Goal: Task Accomplishment & Management: Use online tool/utility

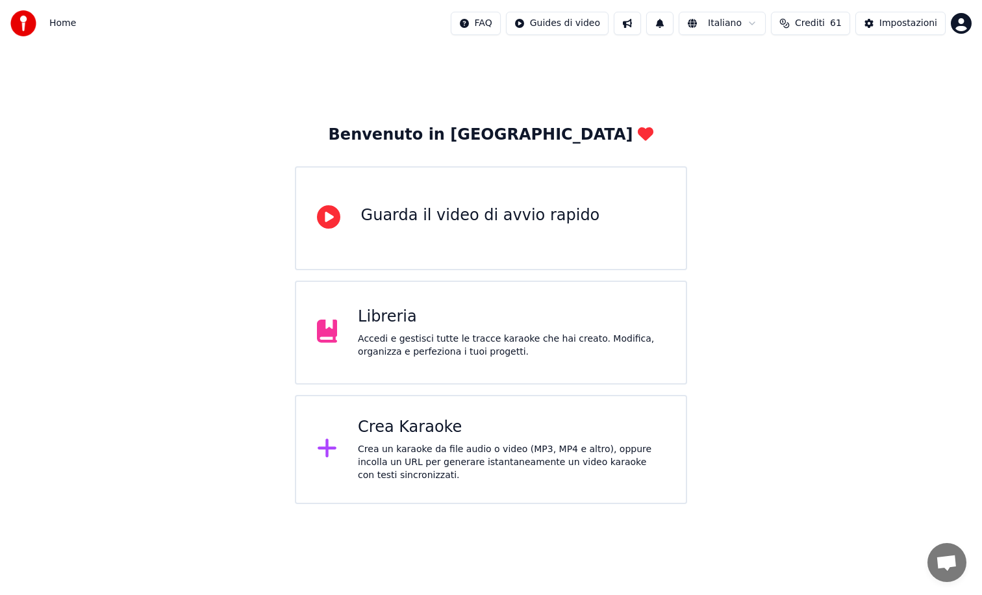
click at [501, 344] on div "Accedi e gestisci tutte le tracce karaoke che hai creato. Modifica, organizza e…" at bounding box center [511, 345] width 307 height 26
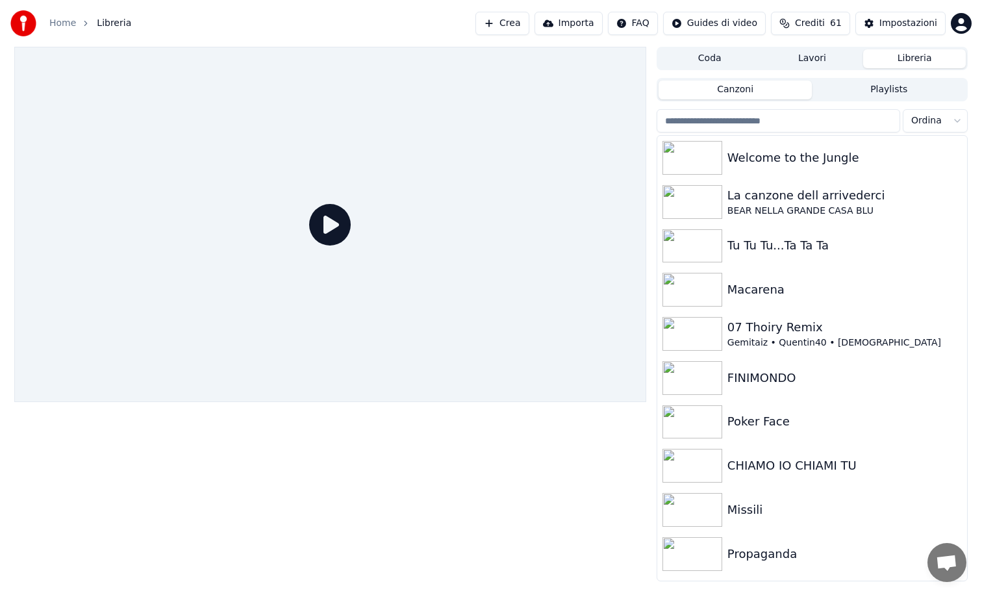
click at [510, 21] on button "Crea" at bounding box center [501, 23] width 53 height 23
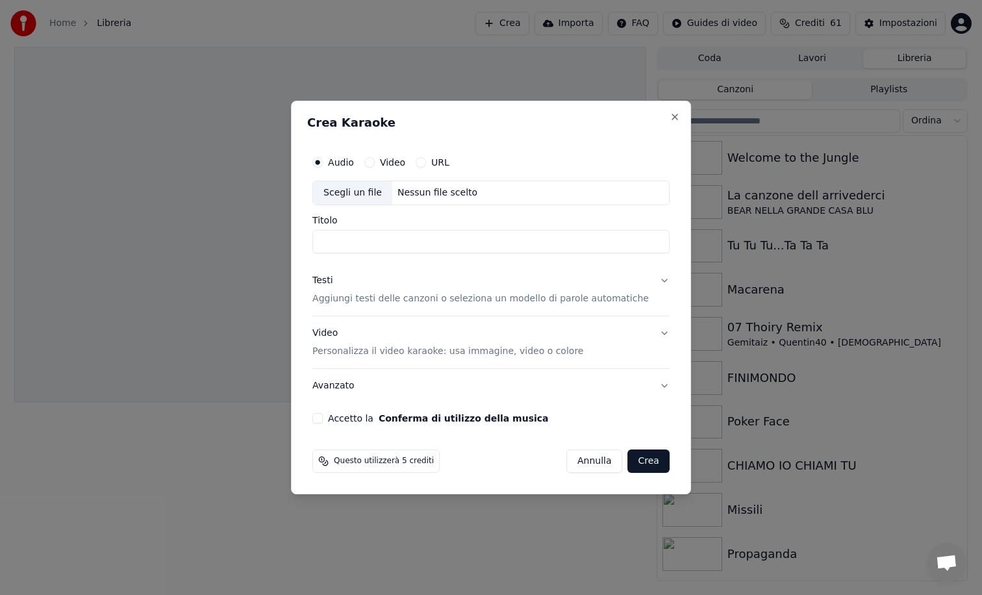
click at [349, 191] on div "Scegli un file" at bounding box center [352, 192] width 79 height 23
type input "**********"
click at [351, 292] on p "Aggiungi testi delle canzoni o seleziona un modello di parole automatiche" at bounding box center [480, 298] width 336 height 13
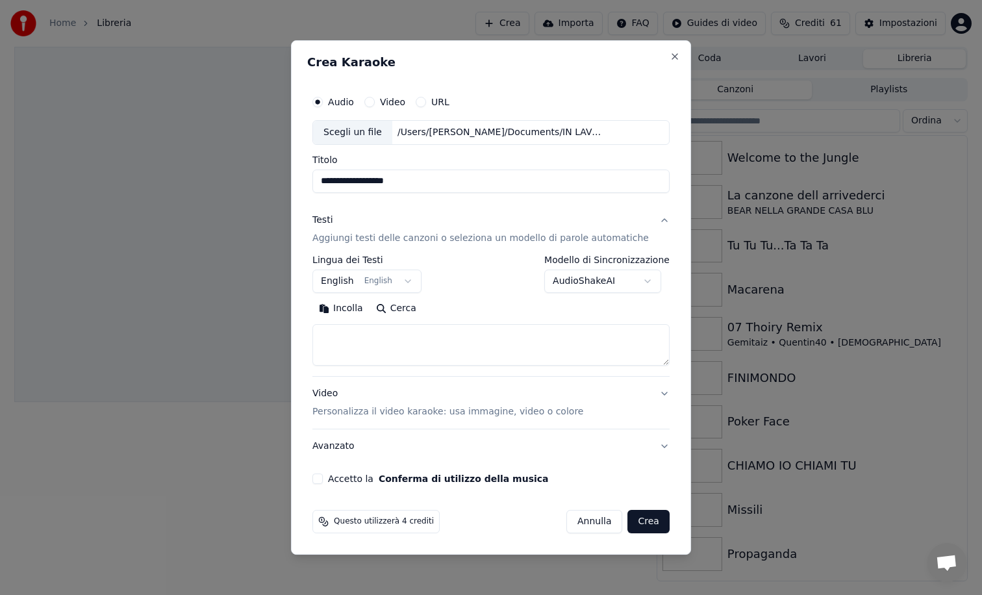
click at [407, 340] on textarea at bounding box center [490, 345] width 357 height 42
paste textarea "**********"
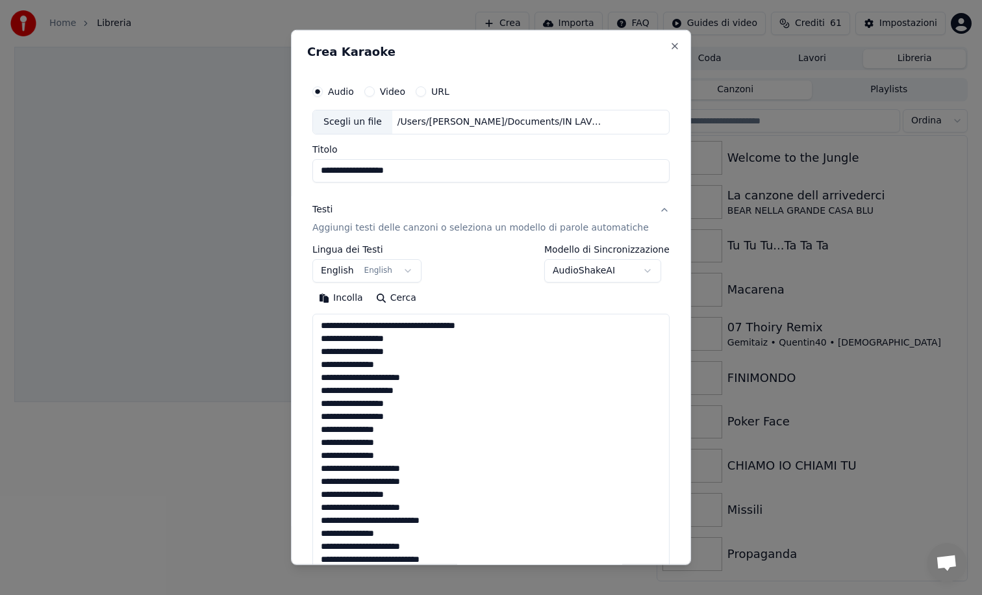
scroll to position [846, 0]
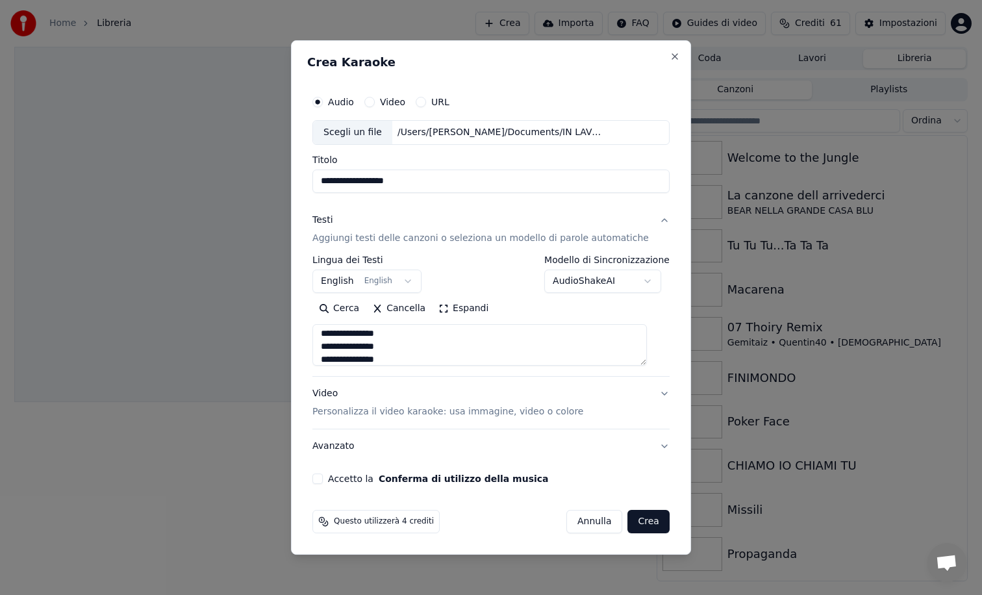
type textarea "**********"
click at [323, 479] on button "Accetto la Conferma di utilizzo della musica" at bounding box center [317, 478] width 10 height 10
click at [636, 522] on button "Crea" at bounding box center [649, 521] width 42 height 23
select select "**"
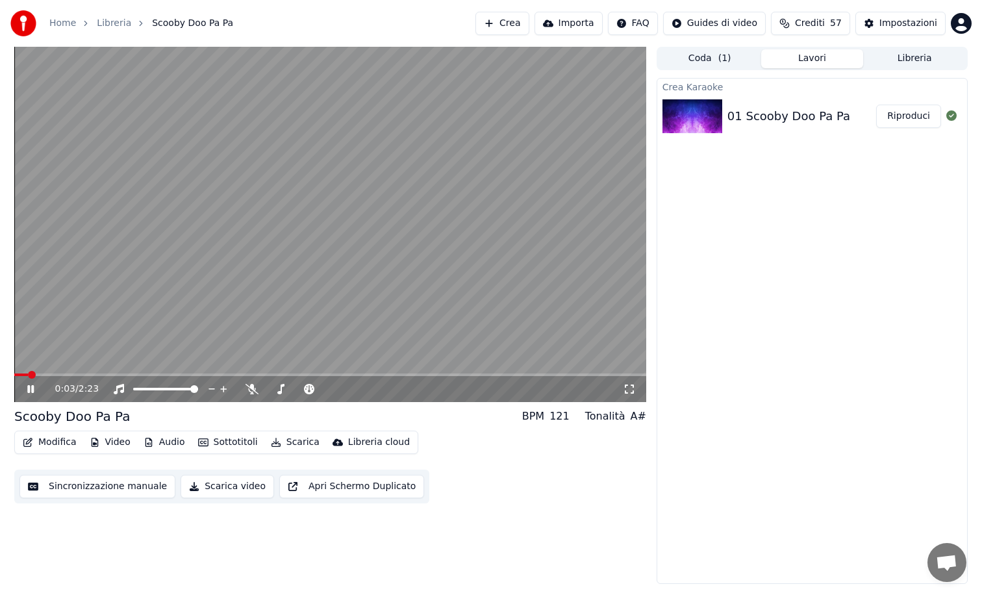
click at [251, 388] on icon at bounding box center [251, 389] width 13 height 10
click at [28, 388] on icon at bounding box center [30, 389] width 6 height 8
click at [28, 388] on icon at bounding box center [31, 388] width 8 height 9
click at [28, 390] on icon at bounding box center [30, 389] width 6 height 8
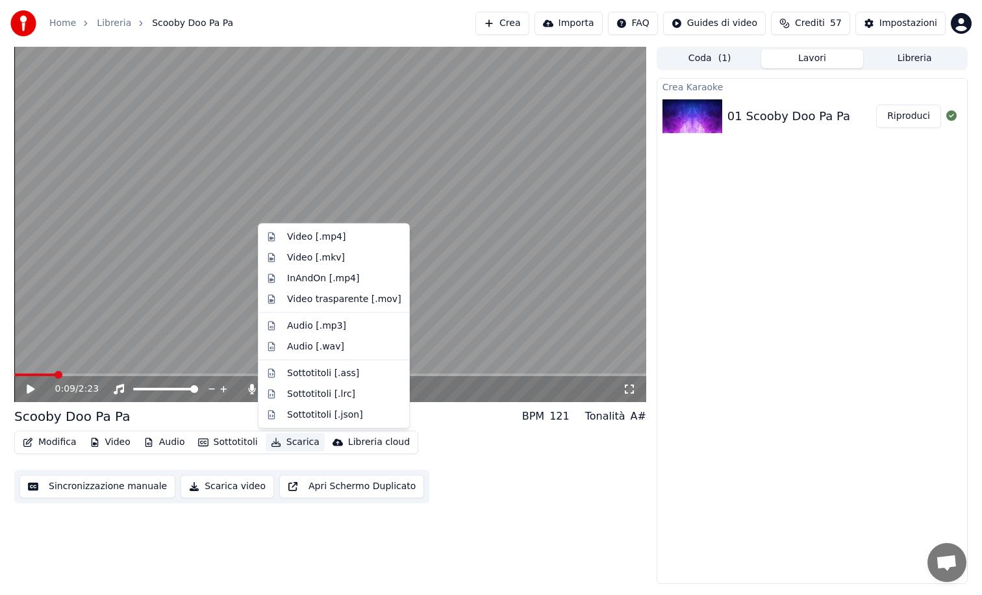
click at [297, 443] on button "Scarica" at bounding box center [295, 442] width 59 height 18
click at [330, 234] on div "Video [.mp4]" at bounding box center [316, 236] width 58 height 13
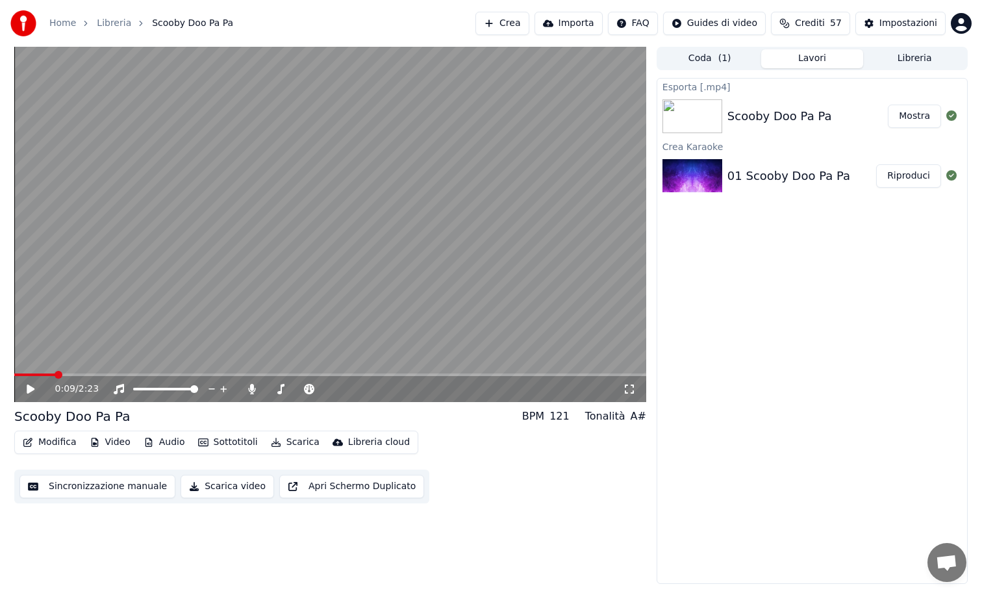
click at [49, 442] on button "Modifica" at bounding box center [50, 442] width 64 height 18
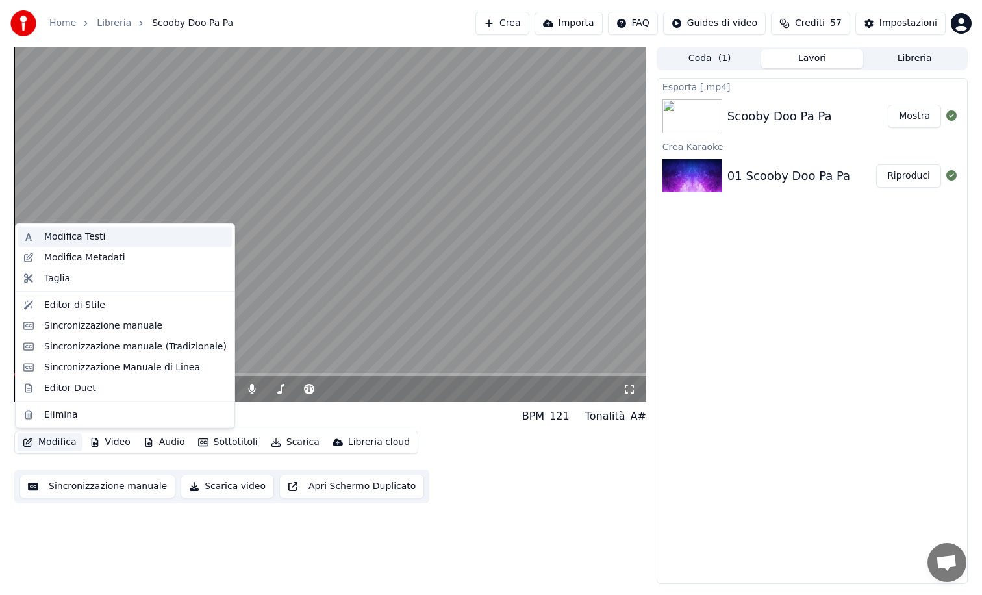
click at [99, 238] on div "Modifica Testi" at bounding box center [74, 236] width 61 height 13
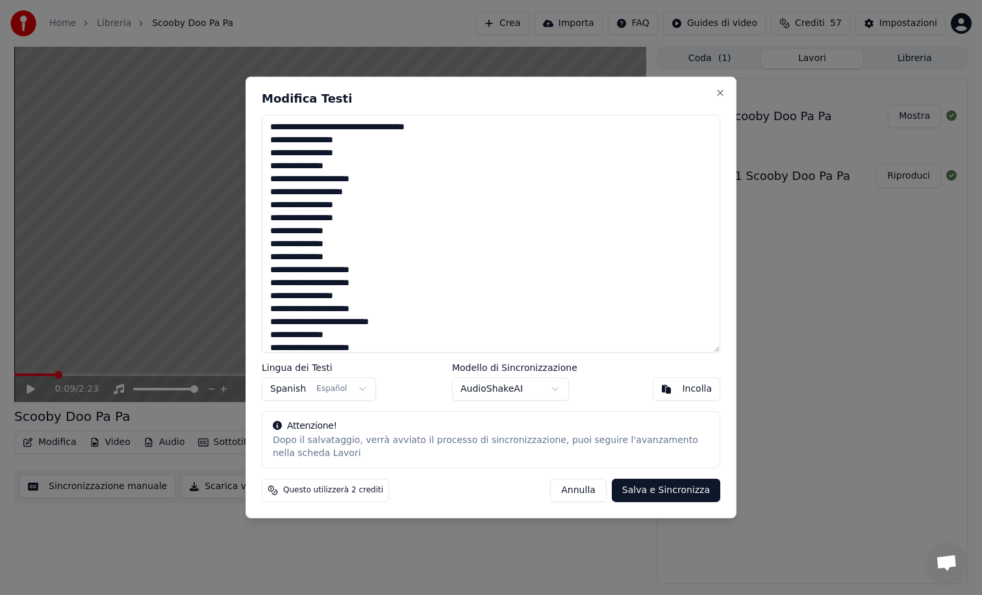
click at [476, 395] on body "Home Libreria Scooby Doo Pa Pa Crea Importa FAQ Guides di video Crediti 57 Impo…" at bounding box center [491, 297] width 982 height 595
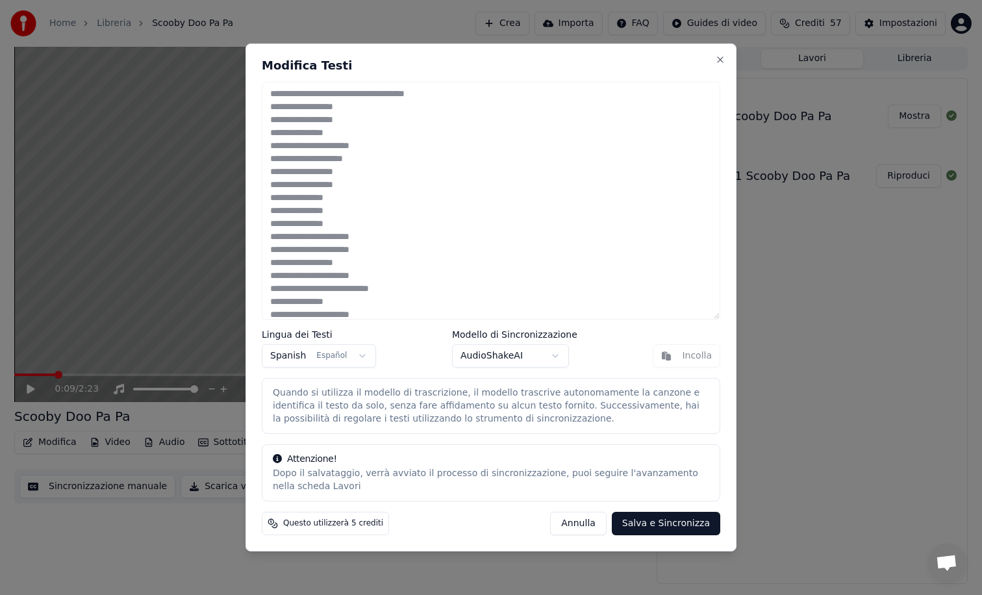
click at [662, 519] on button "Salva e Sincronizza" at bounding box center [666, 523] width 108 height 23
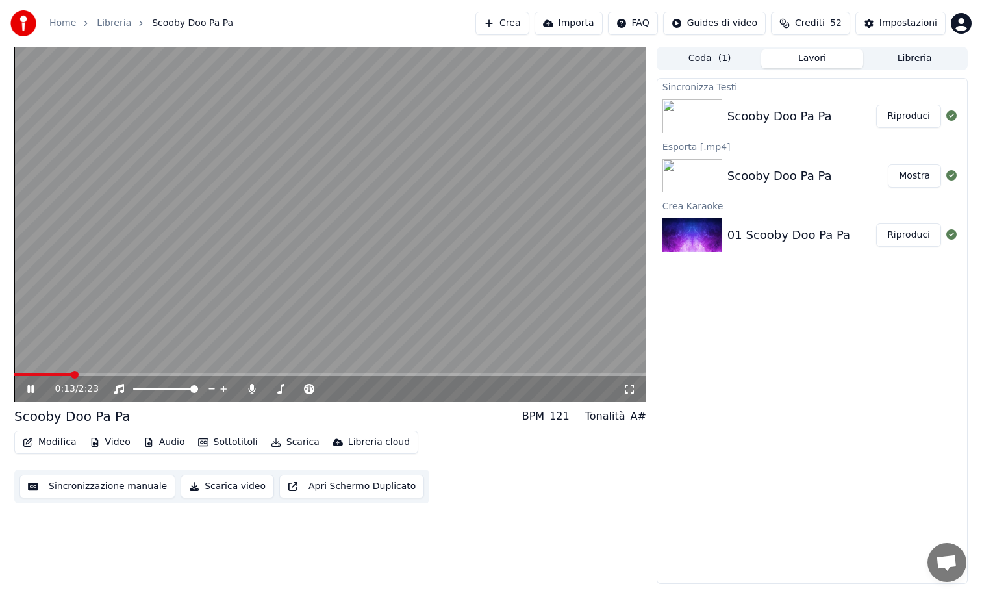
click at [338, 372] on video at bounding box center [330, 224] width 632 height 355
click at [336, 376] on div "0:13 / 2:23" at bounding box center [330, 389] width 632 height 26
click at [358, 375] on span at bounding box center [330, 374] width 632 height 3
click at [346, 292] on video at bounding box center [330, 224] width 632 height 355
click at [327, 374] on div "1:21 / 2:23" at bounding box center [330, 224] width 632 height 355
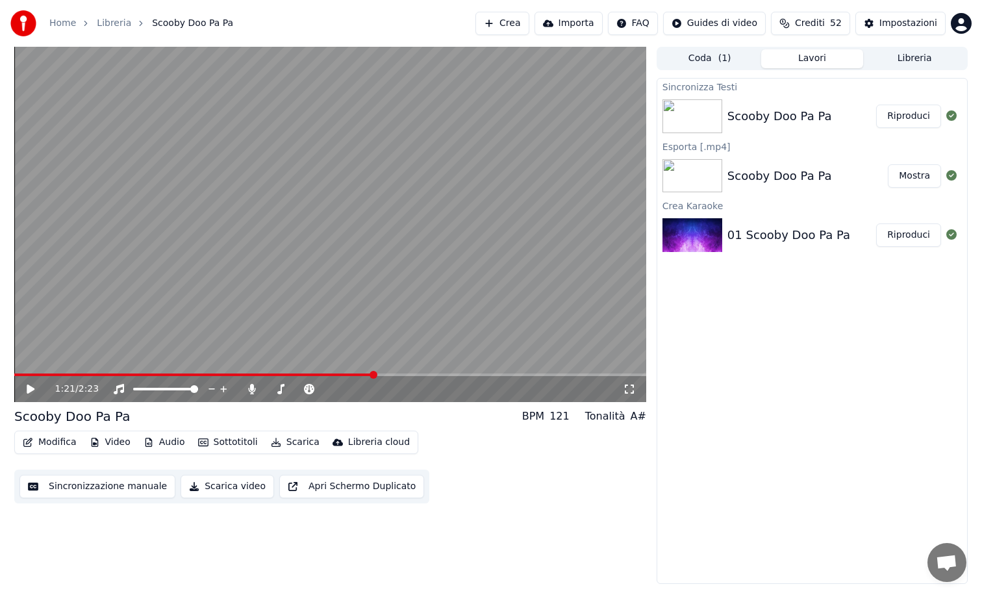
click at [325, 375] on span at bounding box center [194, 374] width 360 height 3
click at [342, 290] on video at bounding box center [330, 224] width 632 height 355
click at [369, 373] on span at bounding box center [330, 374] width 632 height 3
click at [403, 373] on span at bounding box center [330, 374] width 632 height 3
click at [433, 373] on video at bounding box center [330, 224] width 632 height 355
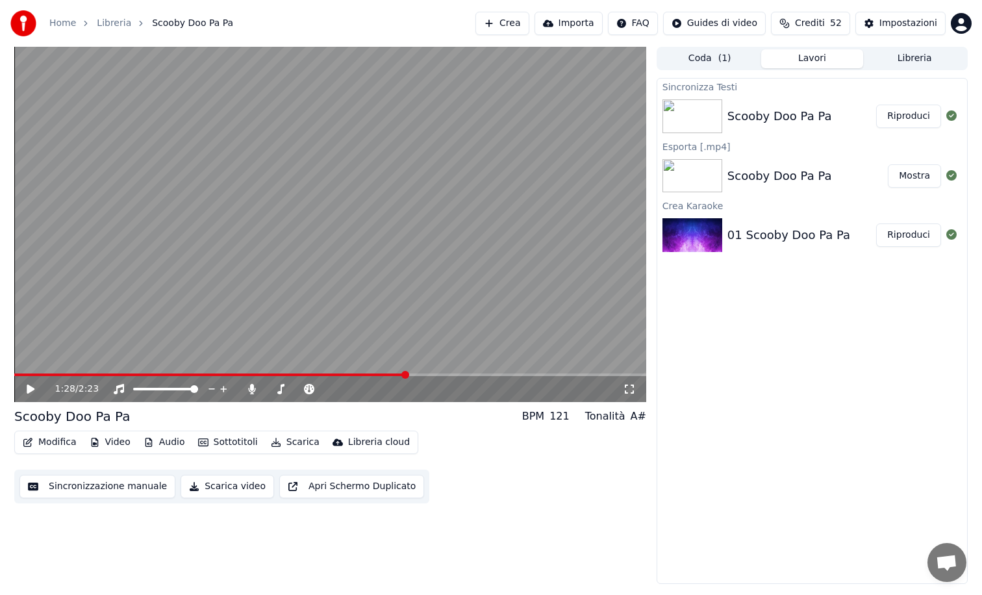
click at [439, 375] on span at bounding box center [330, 374] width 632 height 3
click at [471, 297] on video at bounding box center [330, 224] width 632 height 355
click at [334, 260] on video at bounding box center [330, 224] width 632 height 355
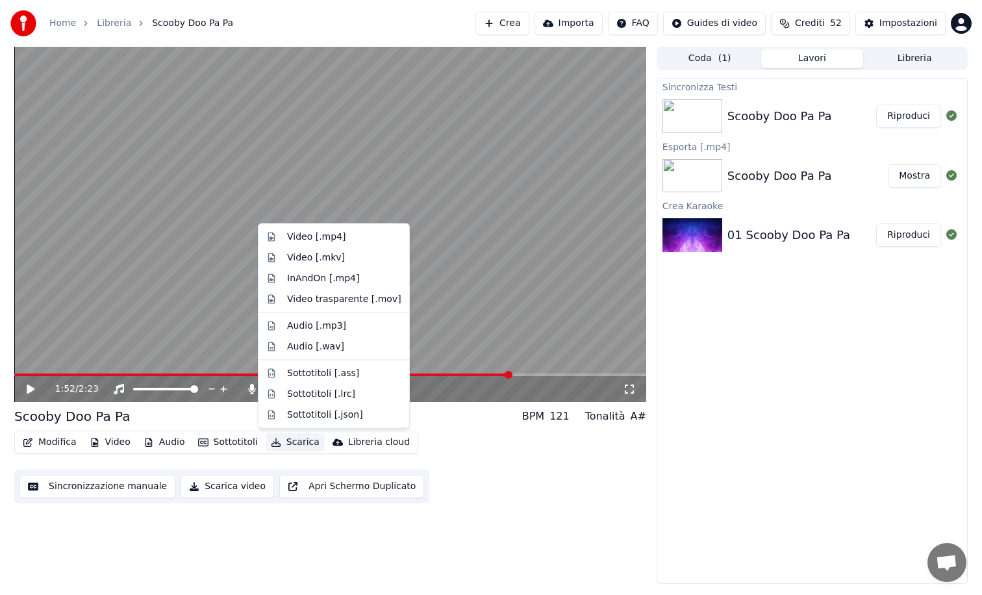
click at [290, 440] on button "Scarica" at bounding box center [295, 442] width 59 height 18
click at [315, 237] on div "Video [.mp4]" at bounding box center [316, 236] width 58 height 13
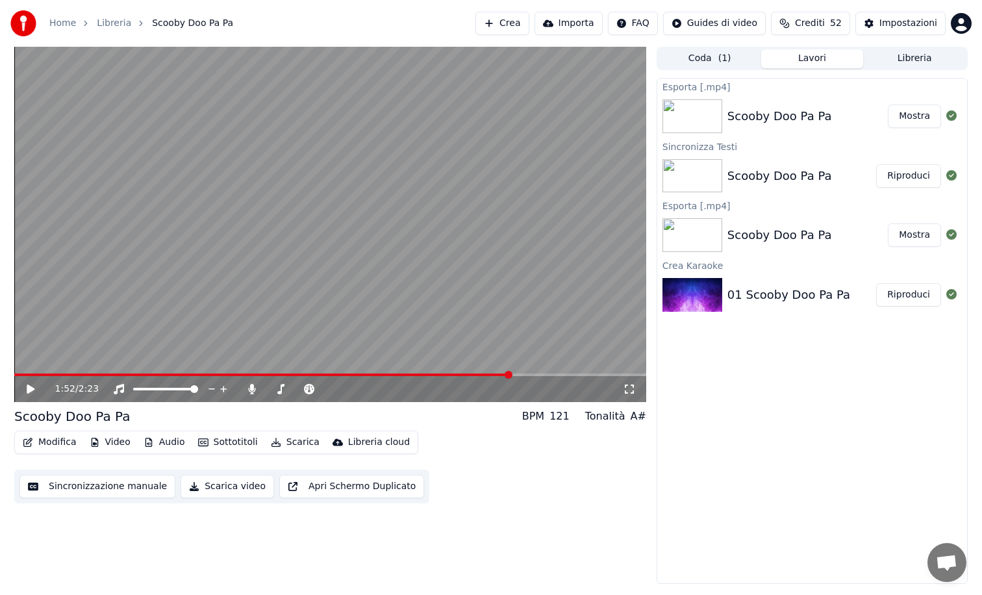
click at [512, 26] on button "Crea" at bounding box center [501, 23] width 53 height 23
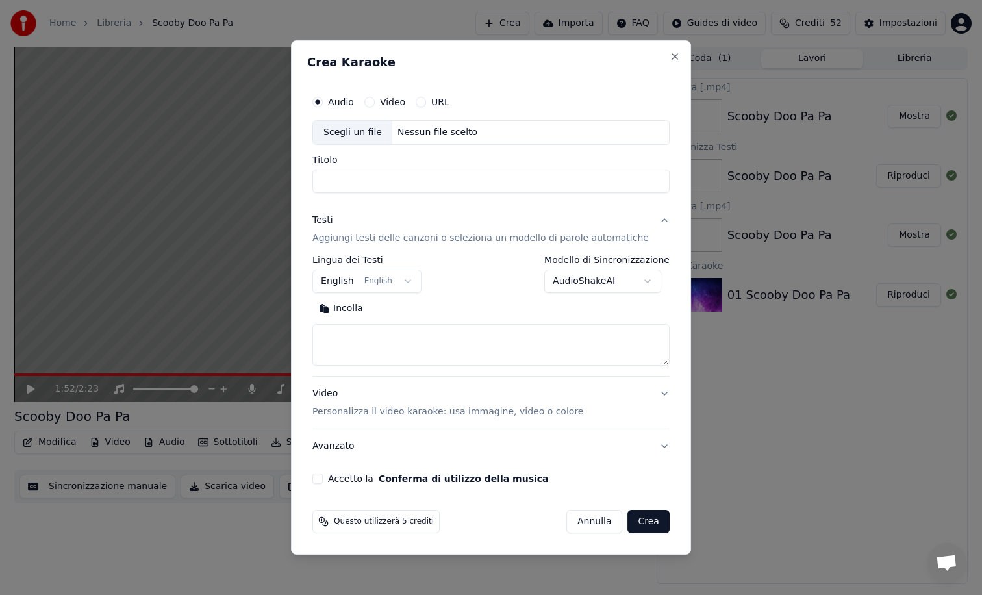
click at [345, 131] on div "Scegli un file" at bounding box center [352, 132] width 79 height 23
type input "**********"
click at [361, 332] on textarea at bounding box center [490, 345] width 357 height 42
paste textarea "**********"
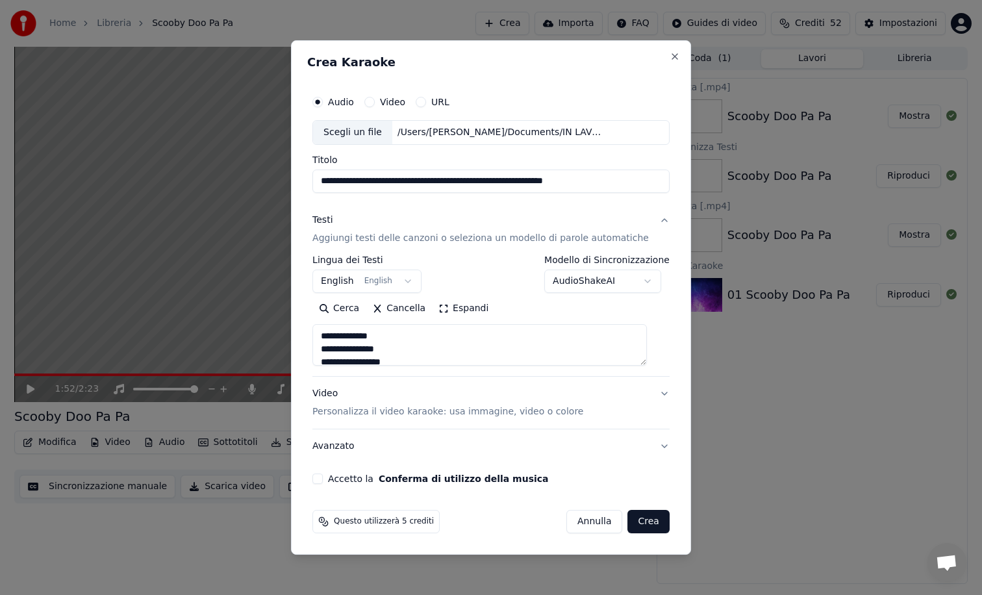
scroll to position [1002, 0]
type textarea "**********"
click at [323, 474] on button "Accetto la Conferma di utilizzo della musica" at bounding box center [317, 478] width 10 height 10
click at [364, 275] on button "English English" at bounding box center [366, 280] width 109 height 23
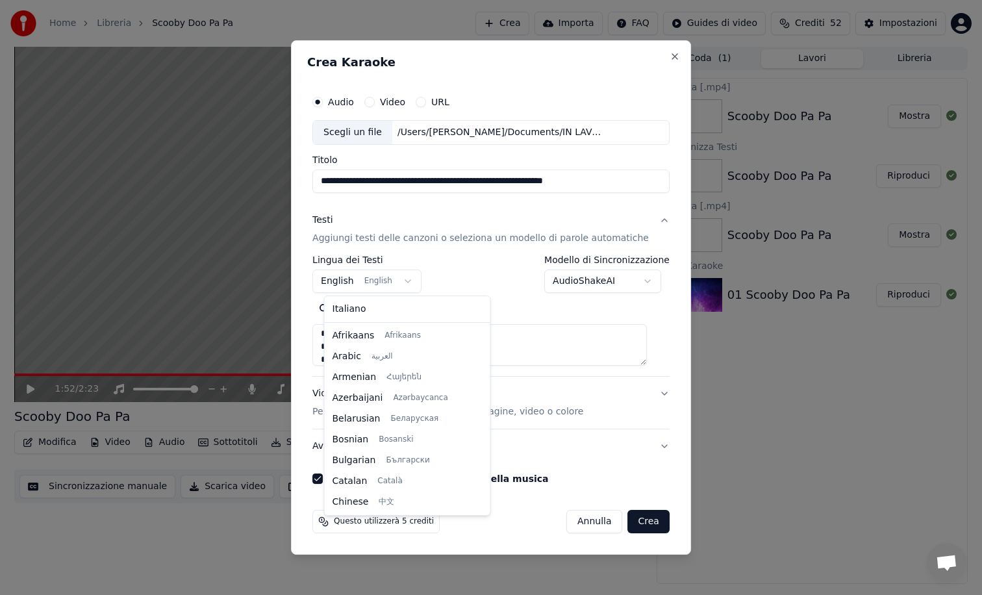
scroll to position [104, 0]
click at [505, 264] on body "**********" at bounding box center [491, 297] width 982 height 595
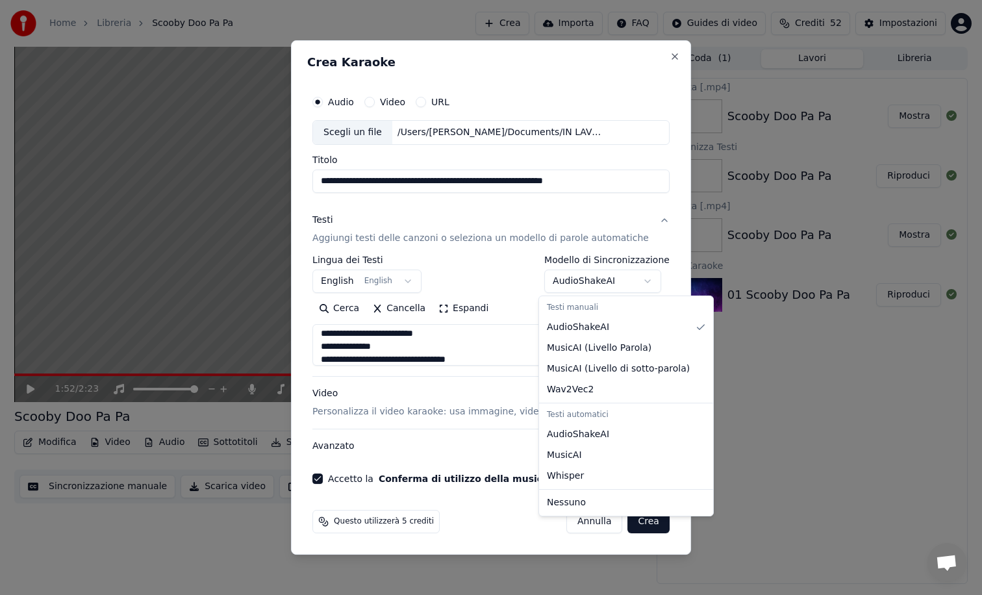
click at [589, 269] on body "**********" at bounding box center [491, 297] width 982 height 595
click at [467, 267] on body "**********" at bounding box center [491, 297] width 982 height 595
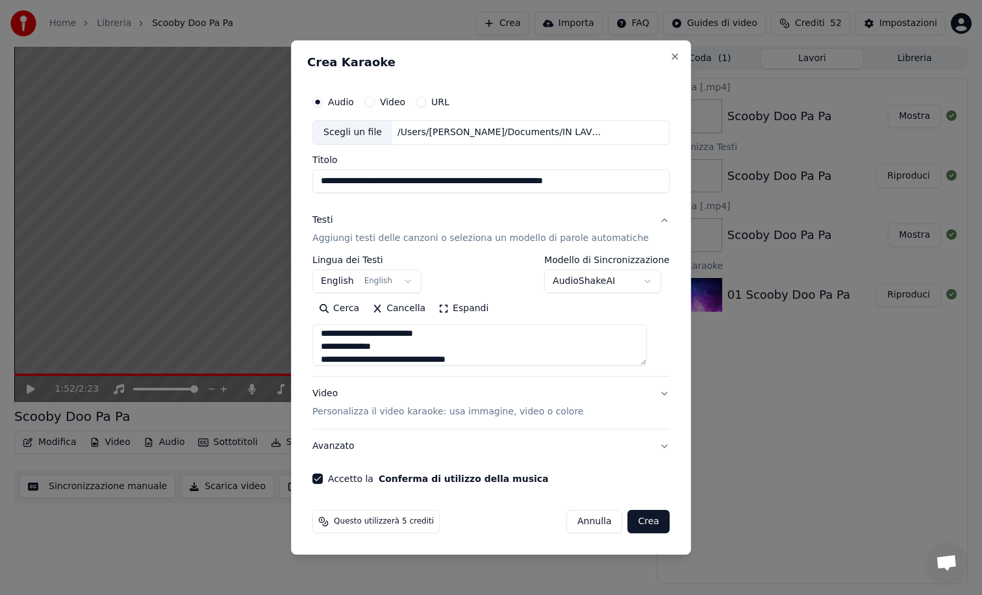
click at [636, 519] on button "Crea" at bounding box center [649, 521] width 42 height 23
select select "**"
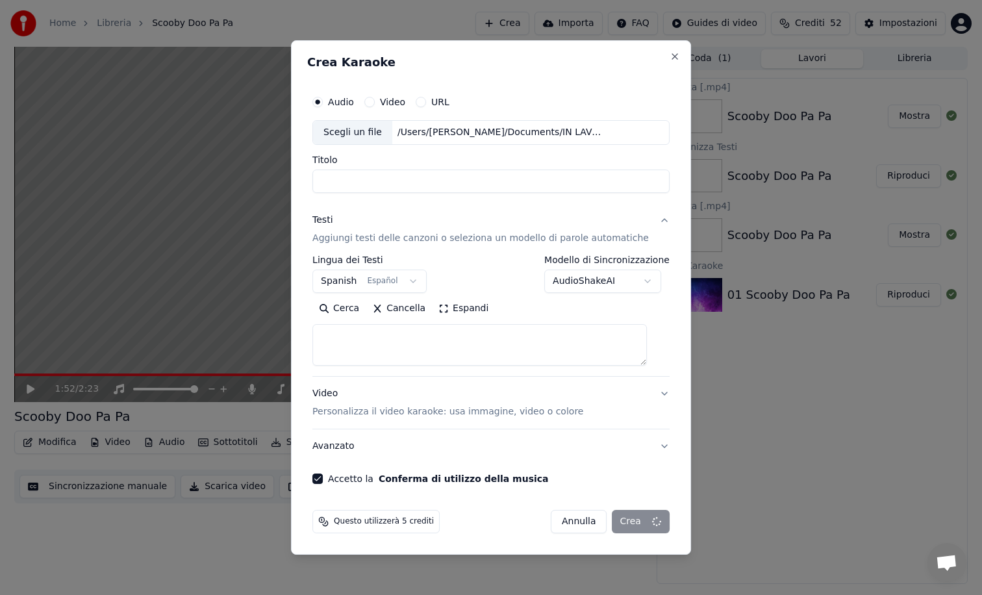
scroll to position [0, 0]
select select
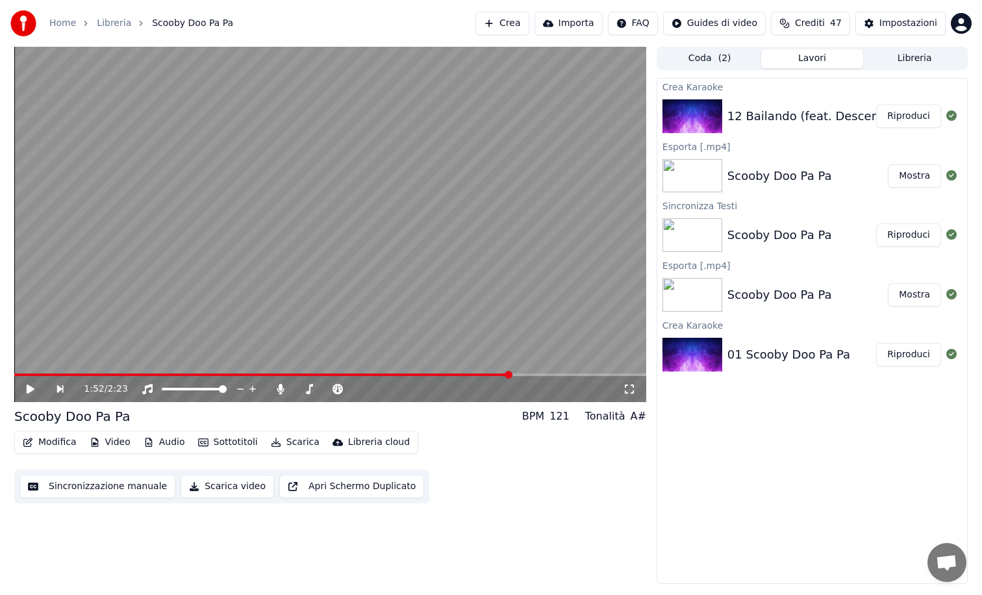
click at [906, 117] on button "Riproduci" at bounding box center [908, 116] width 65 height 23
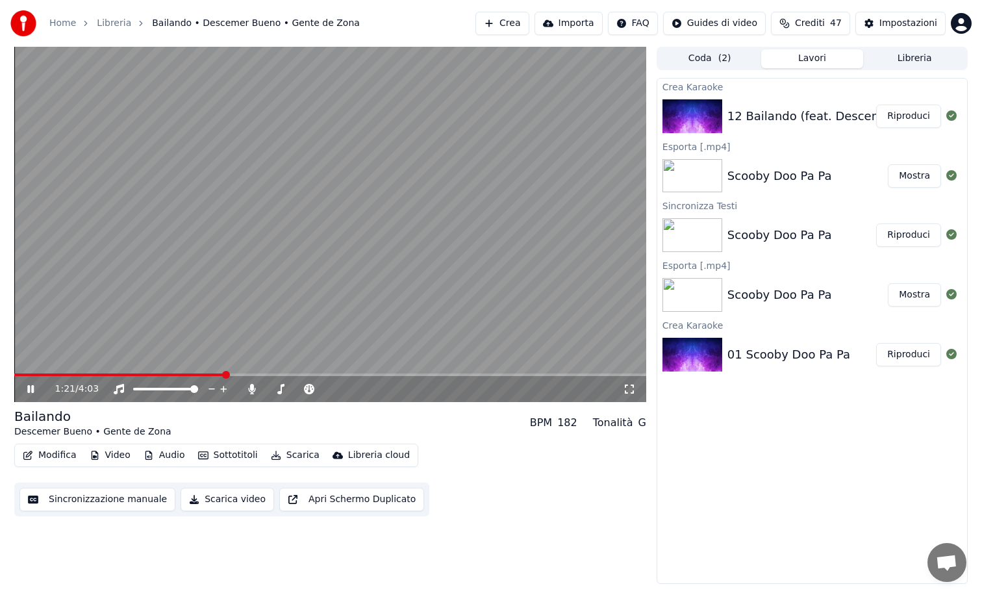
click at [225, 374] on span at bounding box center [330, 374] width 632 height 3
click at [323, 375] on span at bounding box center [330, 374] width 632 height 3
click at [353, 374] on span at bounding box center [330, 374] width 632 height 3
click at [375, 374] on span at bounding box center [330, 374] width 632 height 3
click at [397, 374] on span at bounding box center [330, 374] width 632 height 3
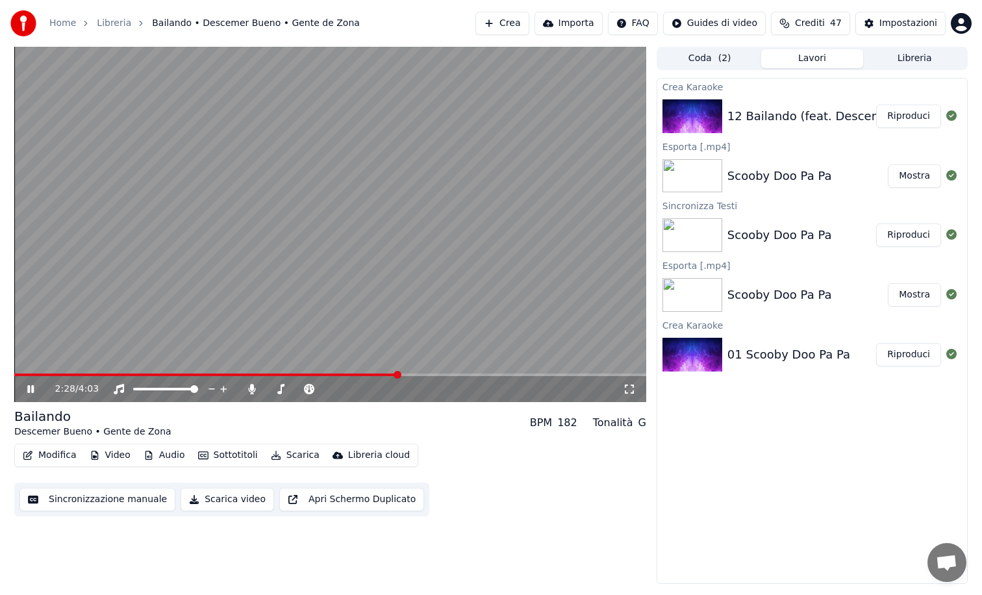
click at [419, 372] on video at bounding box center [330, 224] width 632 height 355
click at [420, 373] on span at bounding box center [330, 374] width 632 height 3
click at [453, 289] on video at bounding box center [330, 224] width 632 height 355
click at [291, 453] on button "Scarica" at bounding box center [295, 455] width 59 height 18
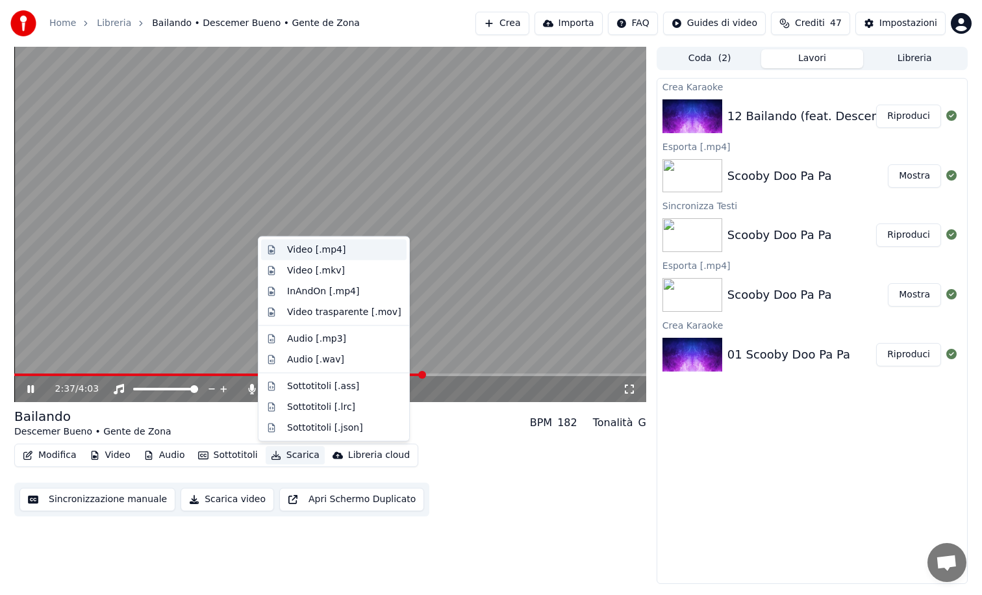
click at [326, 247] on div "Video [.mp4]" at bounding box center [316, 249] width 58 height 13
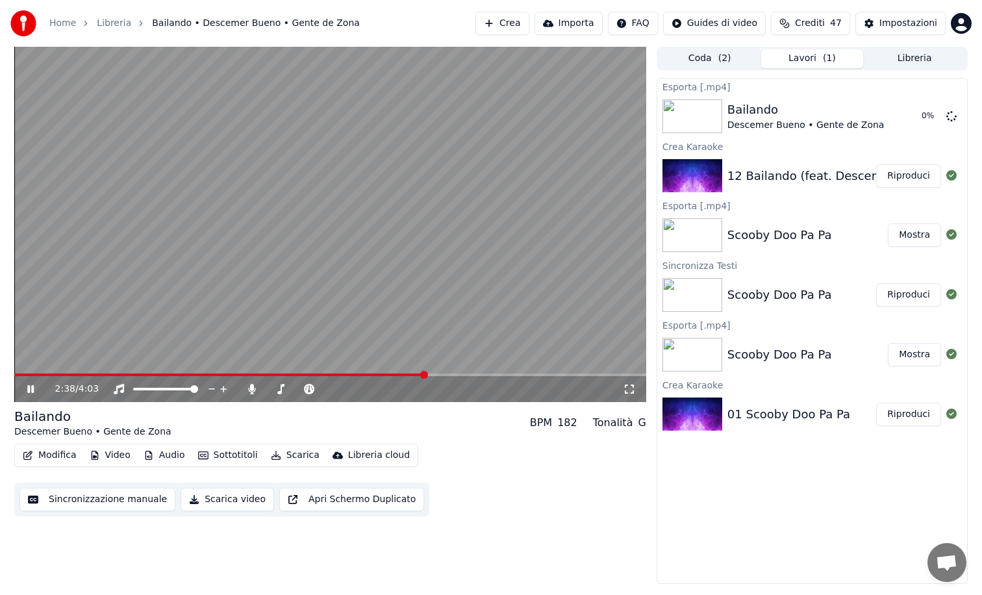
click at [375, 263] on video at bounding box center [330, 224] width 632 height 355
